Goal: Task Accomplishment & Management: Manage account settings

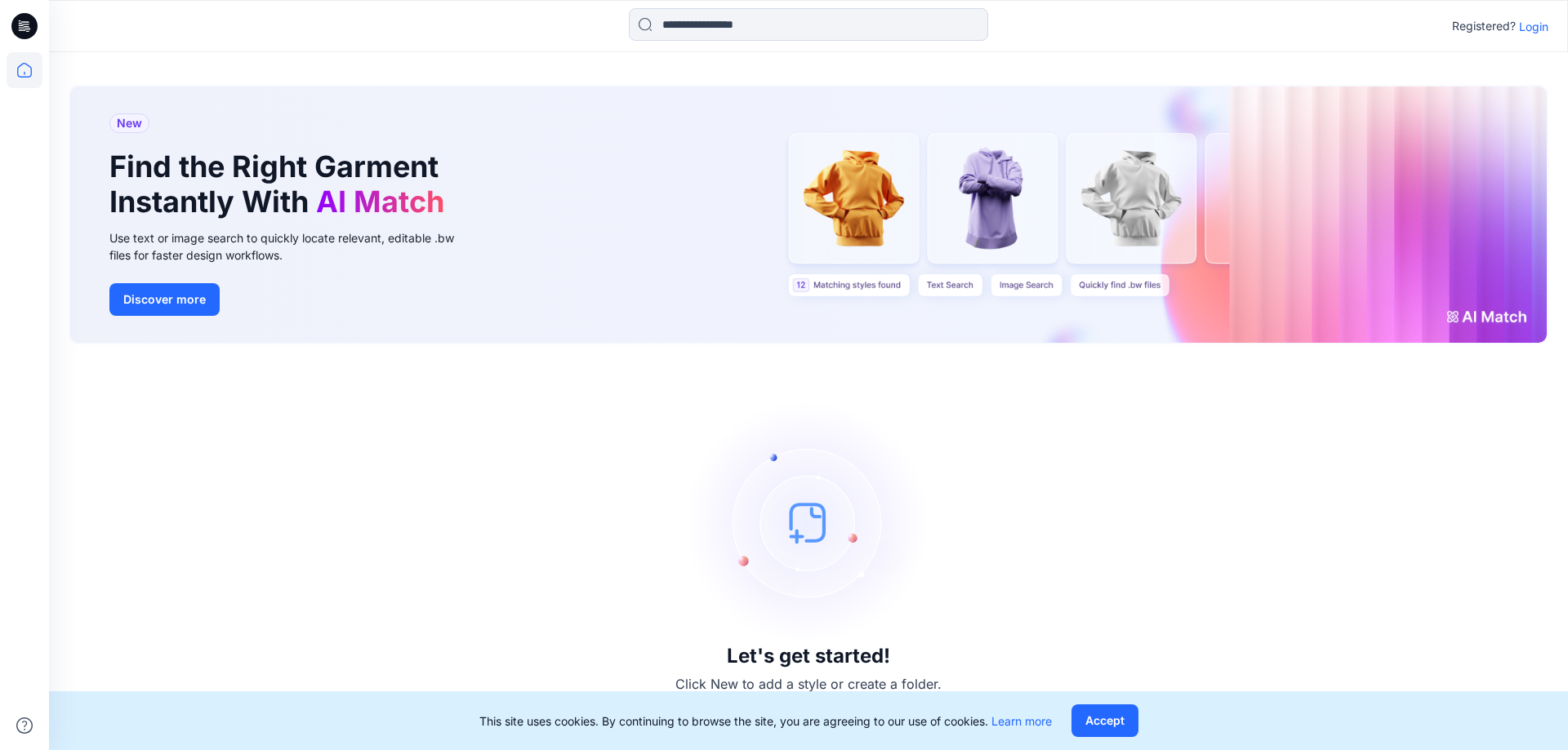
click at [1531, 29] on p "Login" at bounding box center [1533, 26] width 30 height 17
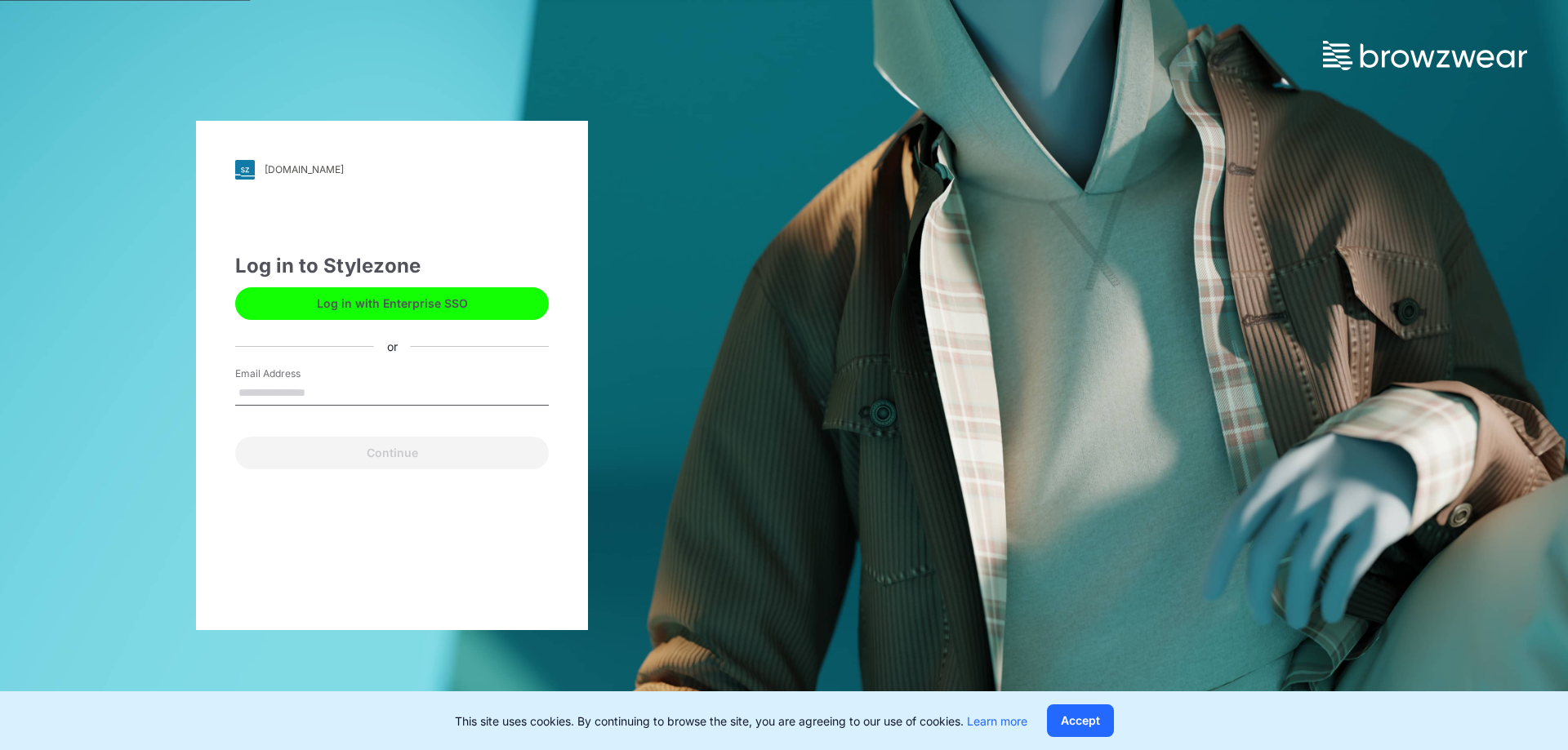
type input "**********"
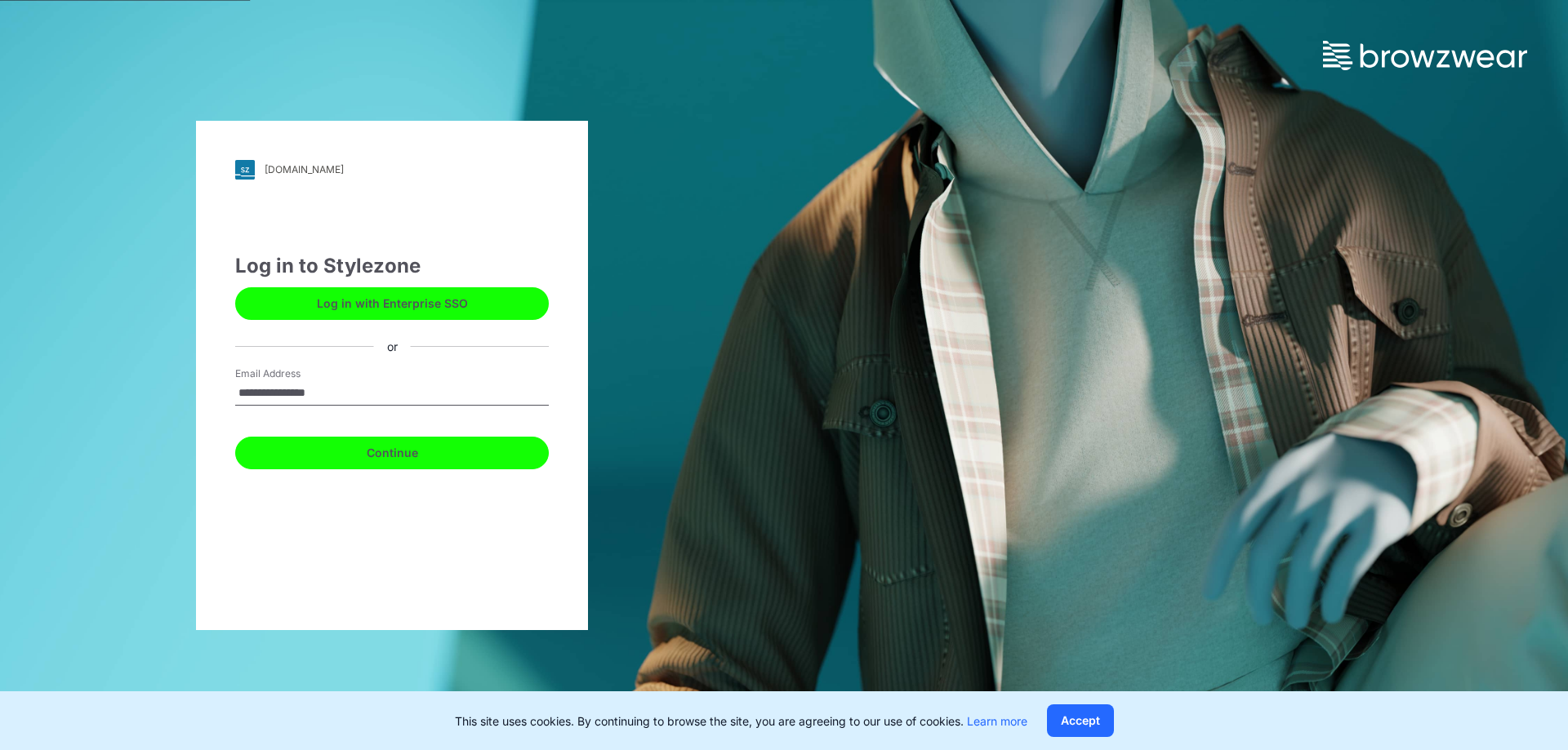
click at [352, 449] on button "Continue" at bounding box center [392, 453] width 313 height 33
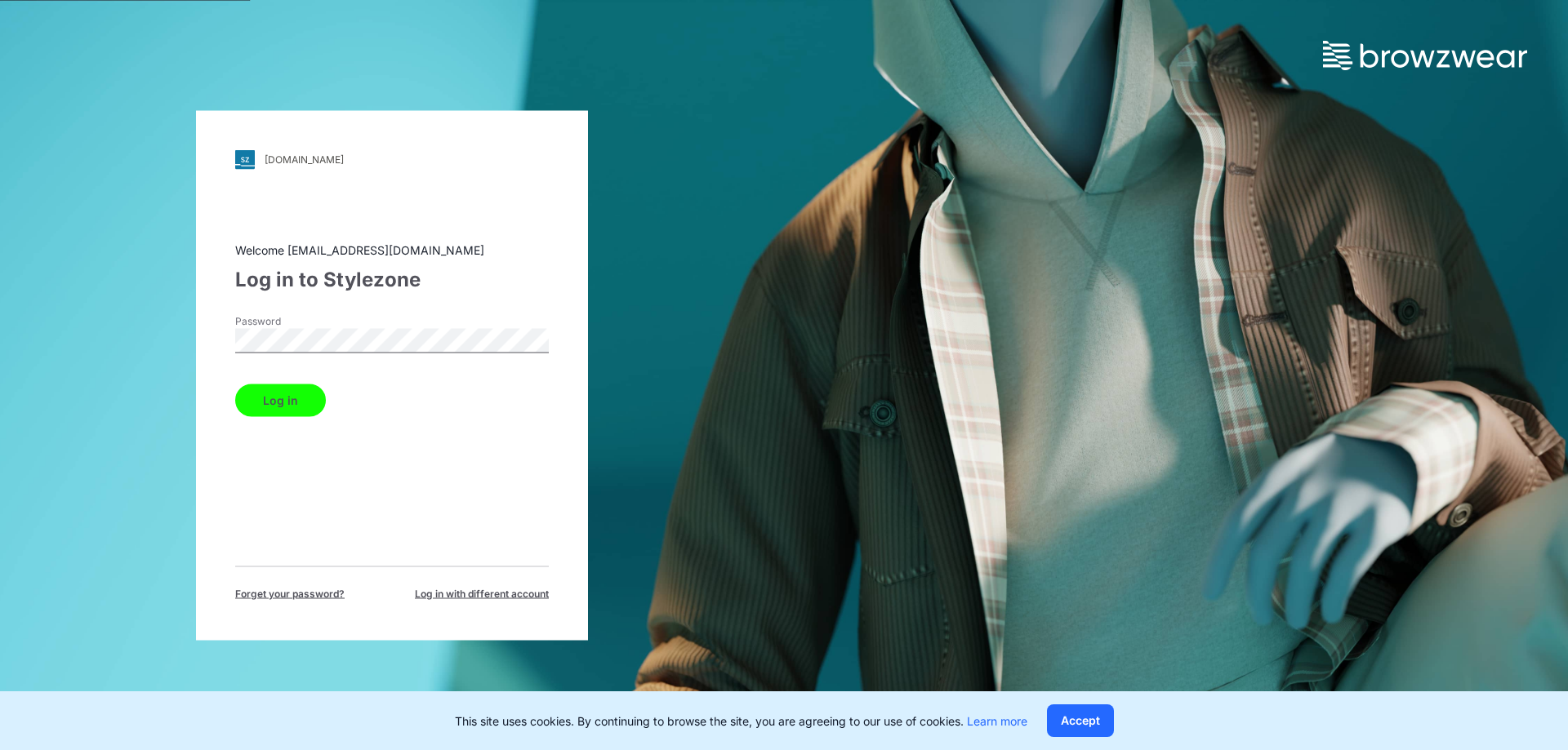
click at [276, 405] on button "Log in" at bounding box center [280, 400] width 91 height 33
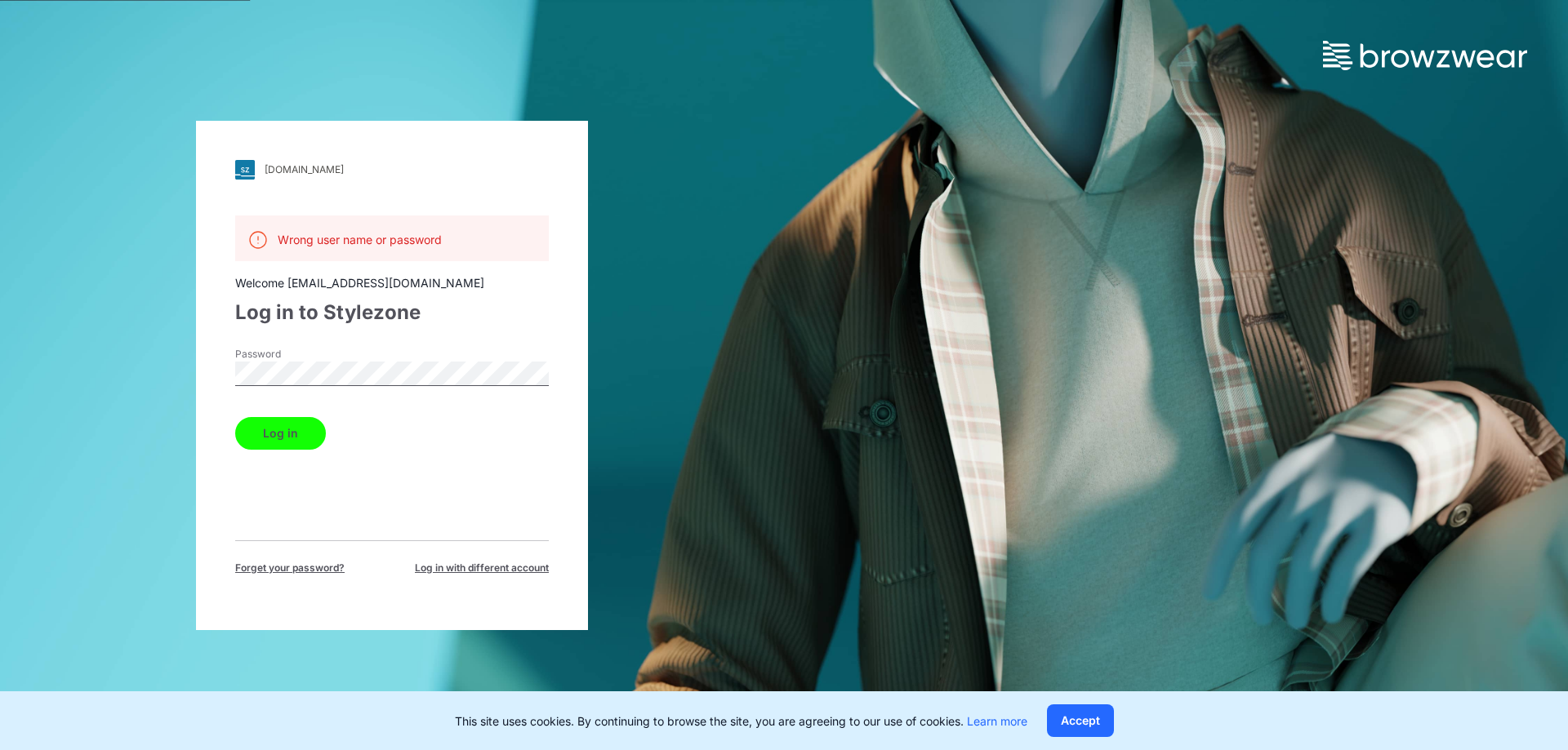
click at [461, 570] on span "Log in with different account" at bounding box center [482, 568] width 134 height 14
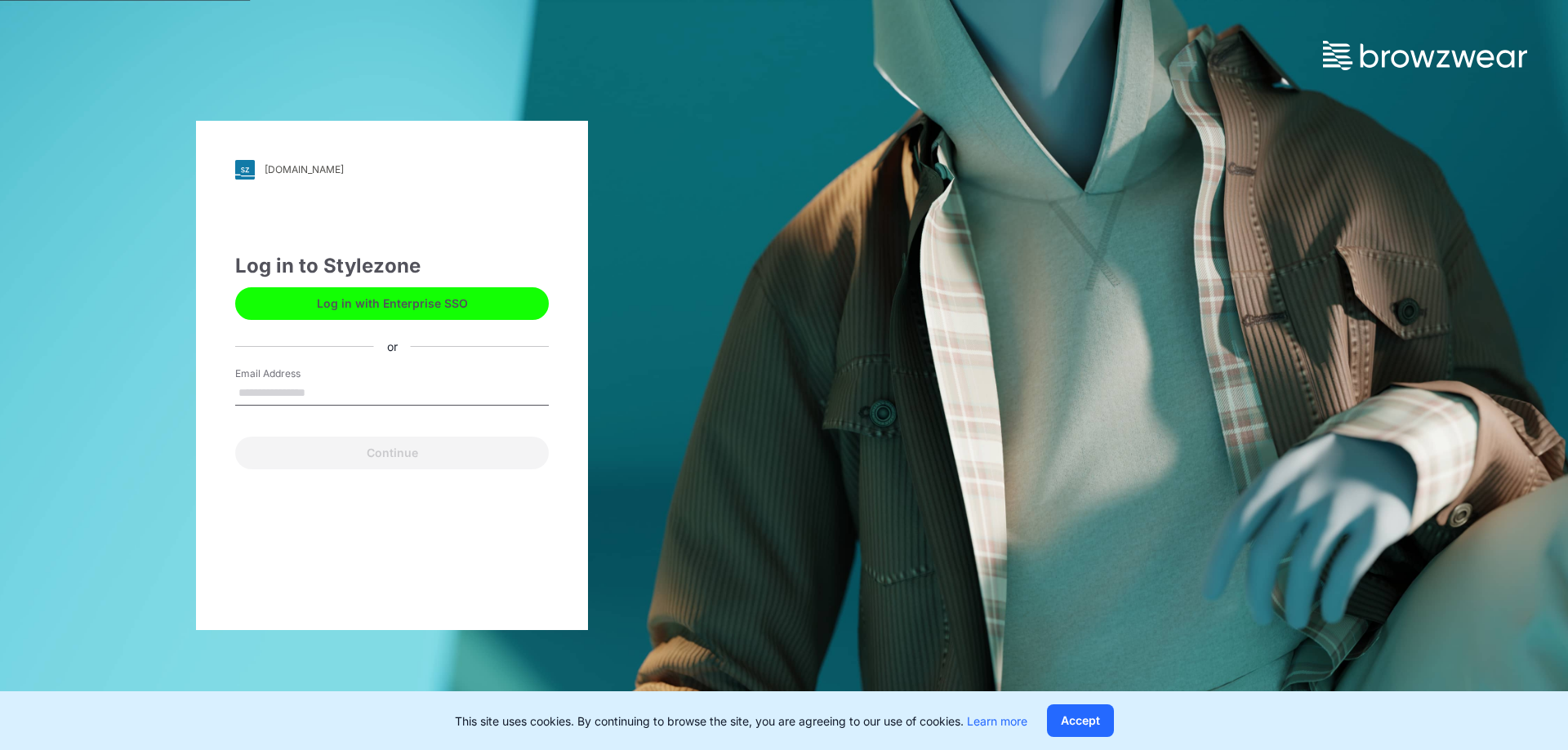
click at [356, 398] on input "Email Address" at bounding box center [392, 393] width 313 height 25
click at [357, 390] on input "Email Address" at bounding box center [392, 393] width 313 height 25
type input "*"
drag, startPoint x: 818, startPoint y: 66, endPoint x: 814, endPoint y: 172, distance: 106.1
click at [820, 66] on div at bounding box center [784, 35] width 1568 height 70
